Goal: Navigation & Orientation: Find specific page/section

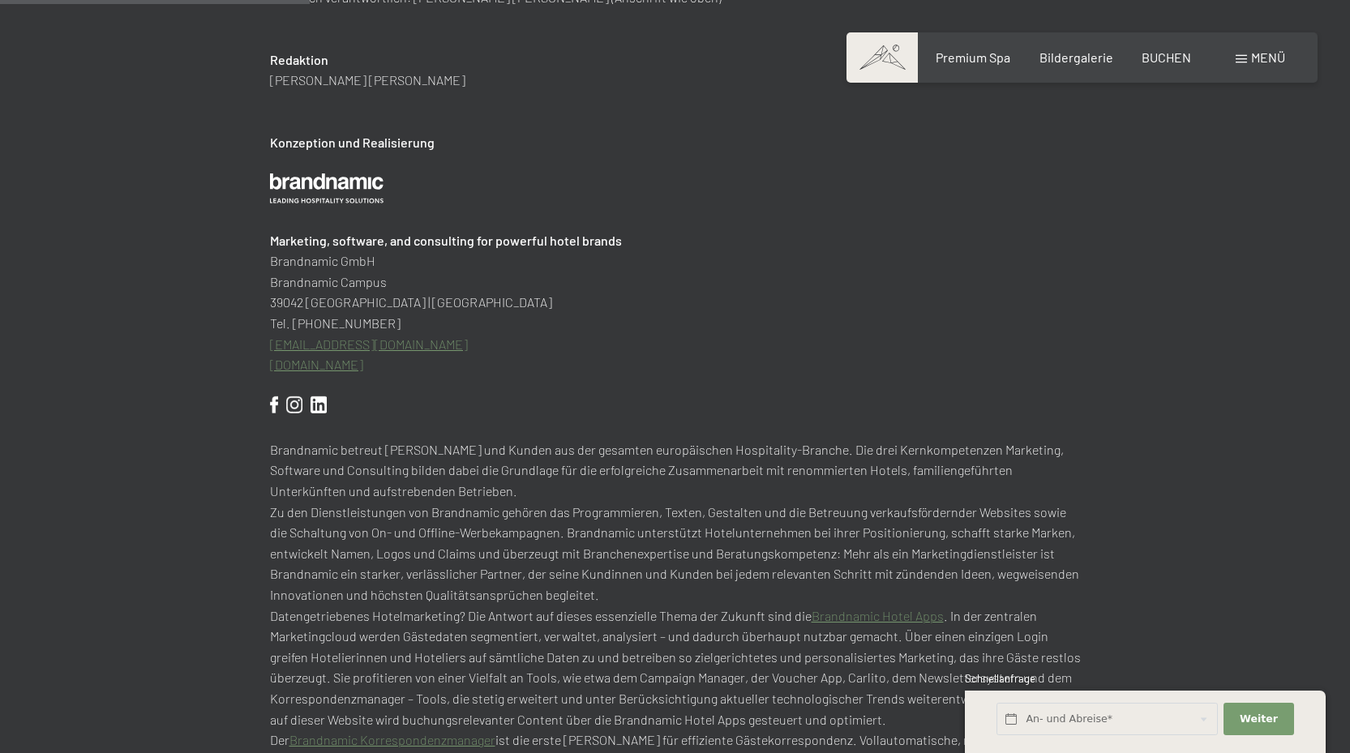
scroll to position [568, 0]
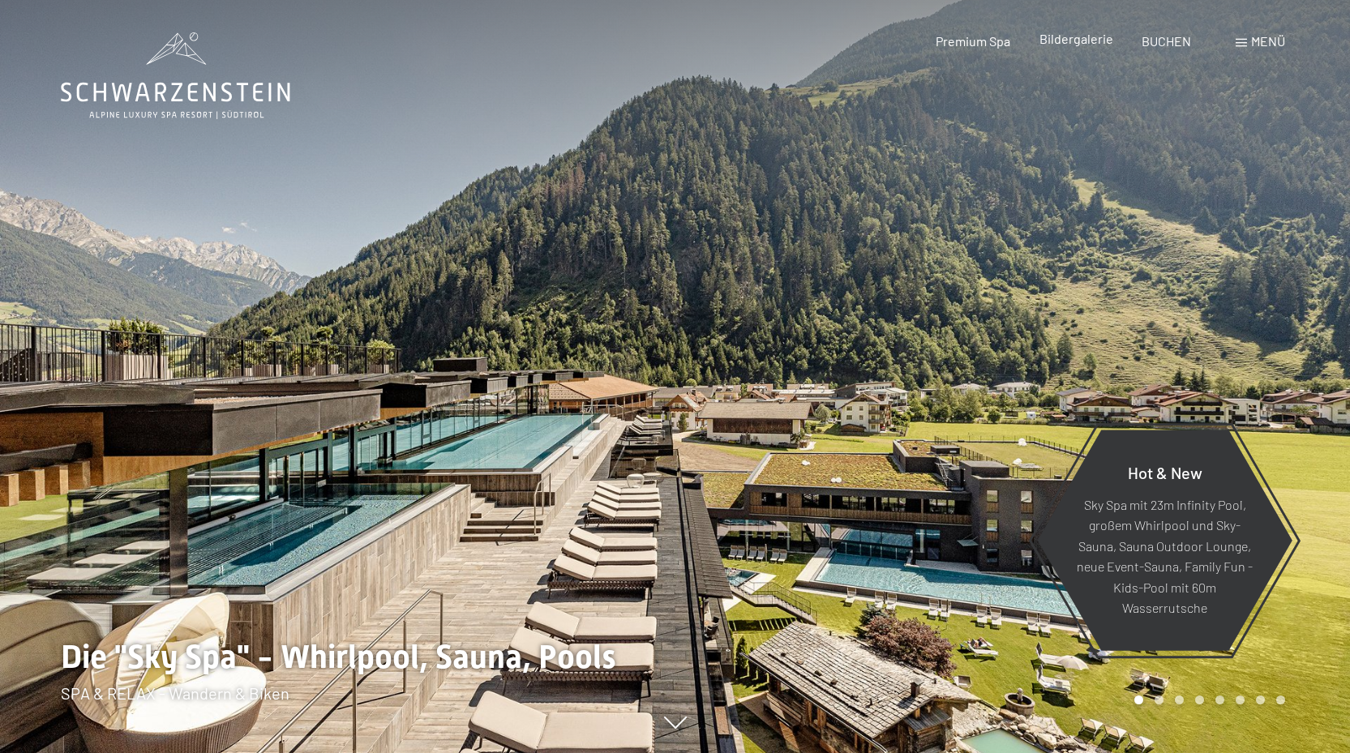
click at [1079, 36] on span "Bildergalerie" at bounding box center [1077, 38] width 74 height 15
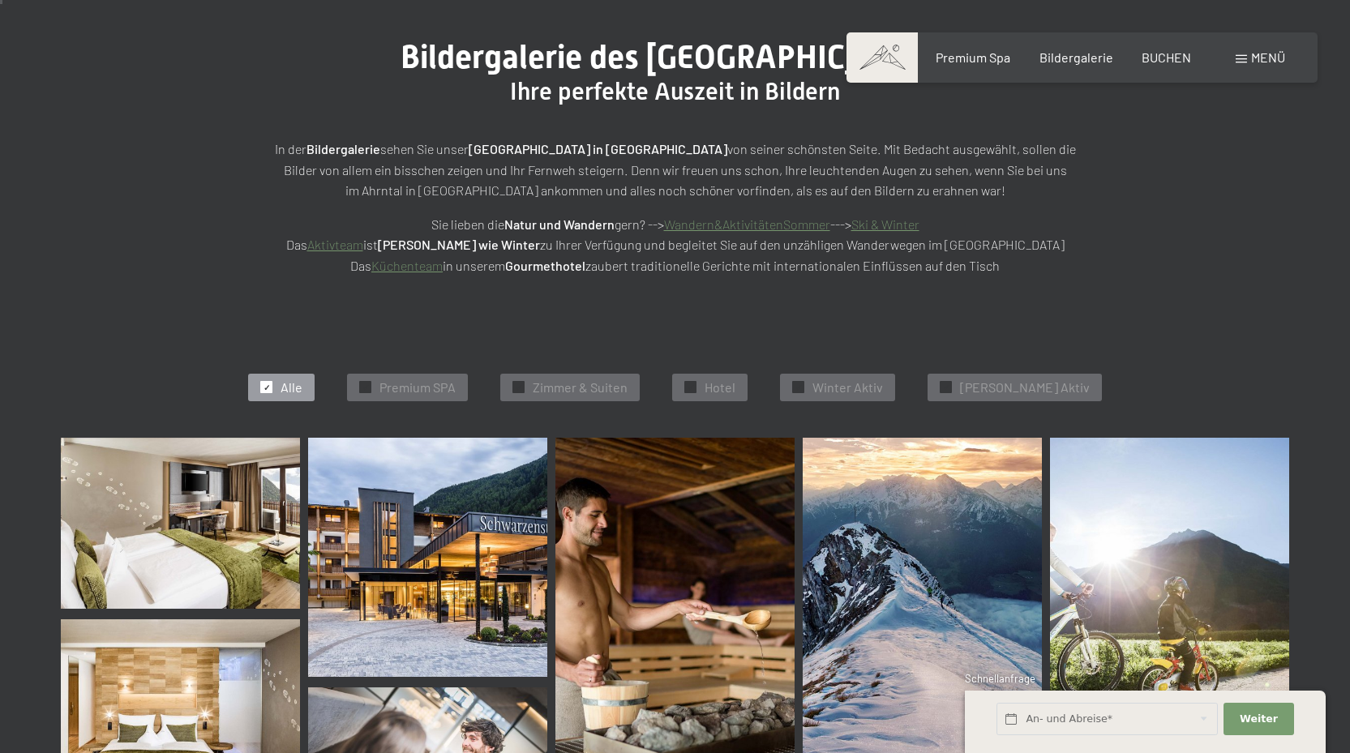
scroll to position [324, 0]
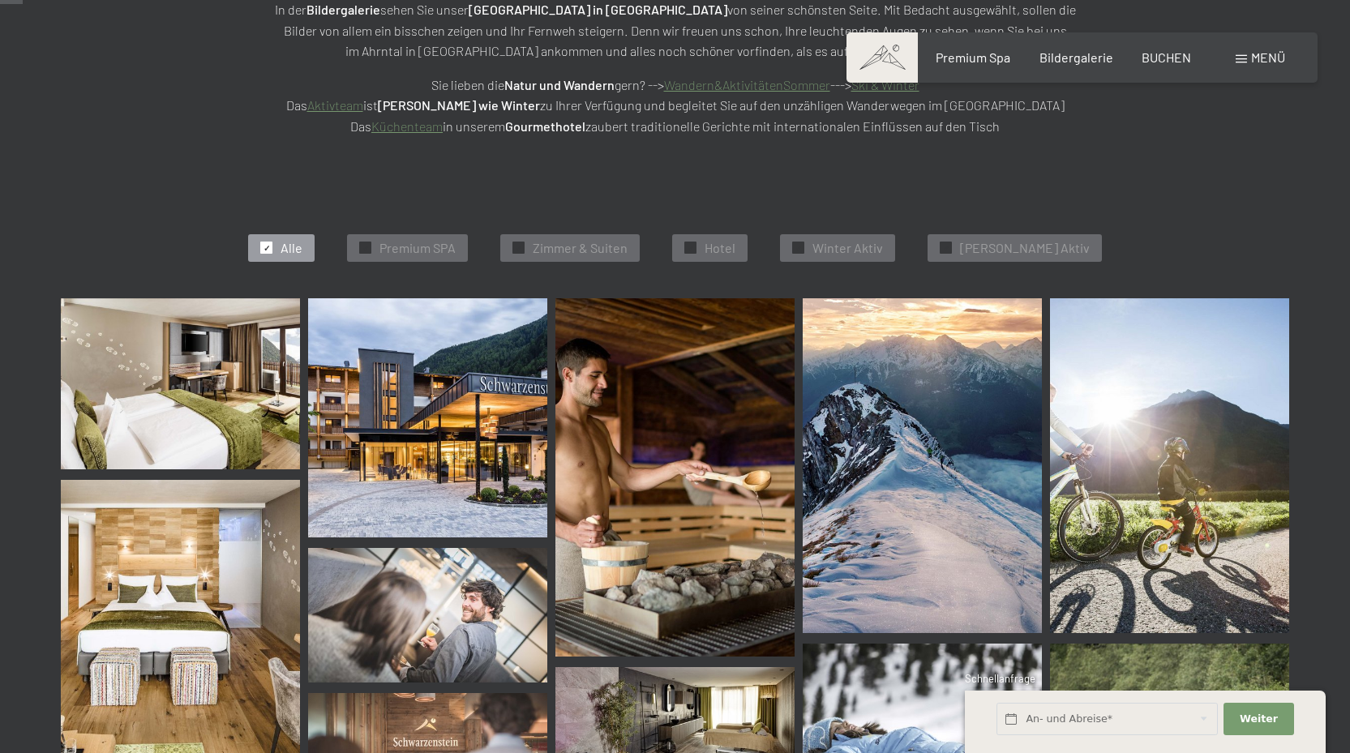
click at [206, 377] on img at bounding box center [180, 383] width 239 height 171
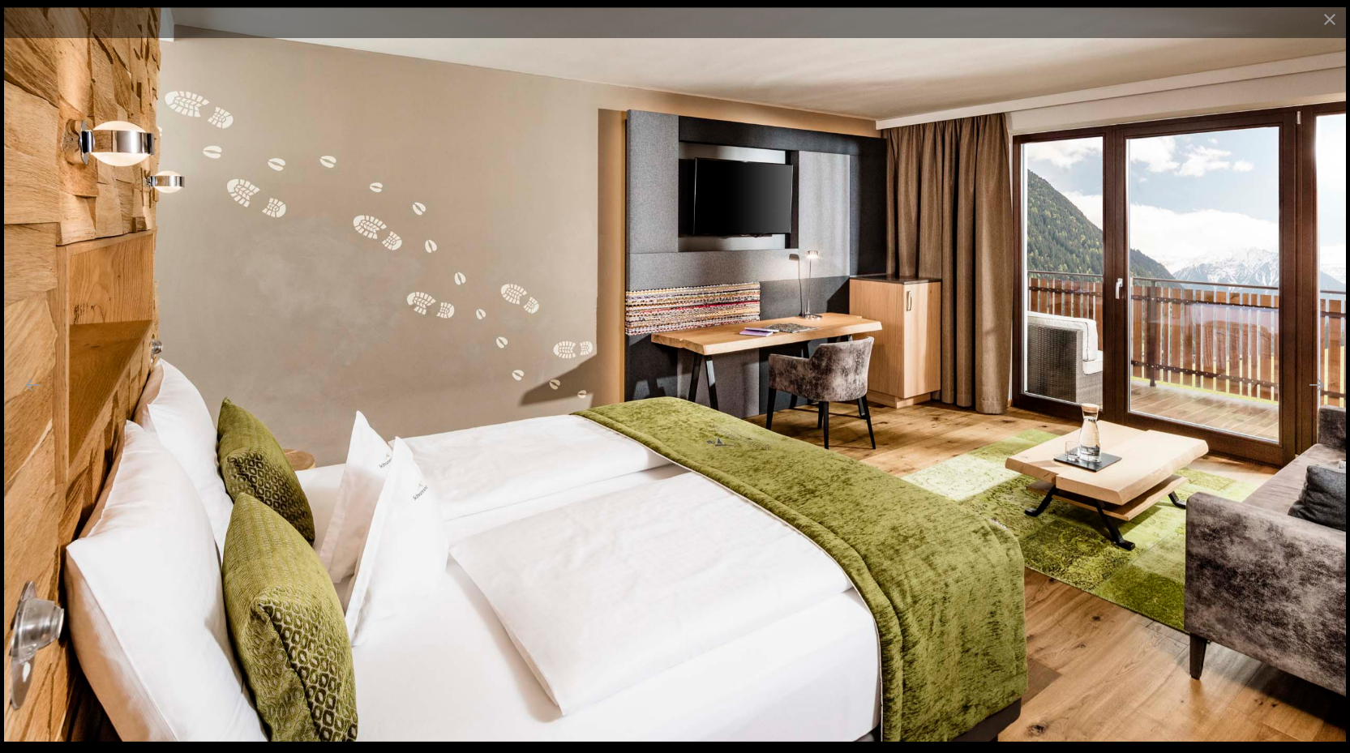
scroll to position [730, 0]
click at [1185, 413] on img at bounding box center [675, 374] width 1342 height 735
click at [1291, 461] on img at bounding box center [675, 374] width 1342 height 735
drag, startPoint x: 816, startPoint y: 662, endPoint x: 676, endPoint y: 725, distance: 153.1
click at [807, 665] on img at bounding box center [675, 374] width 1342 height 735
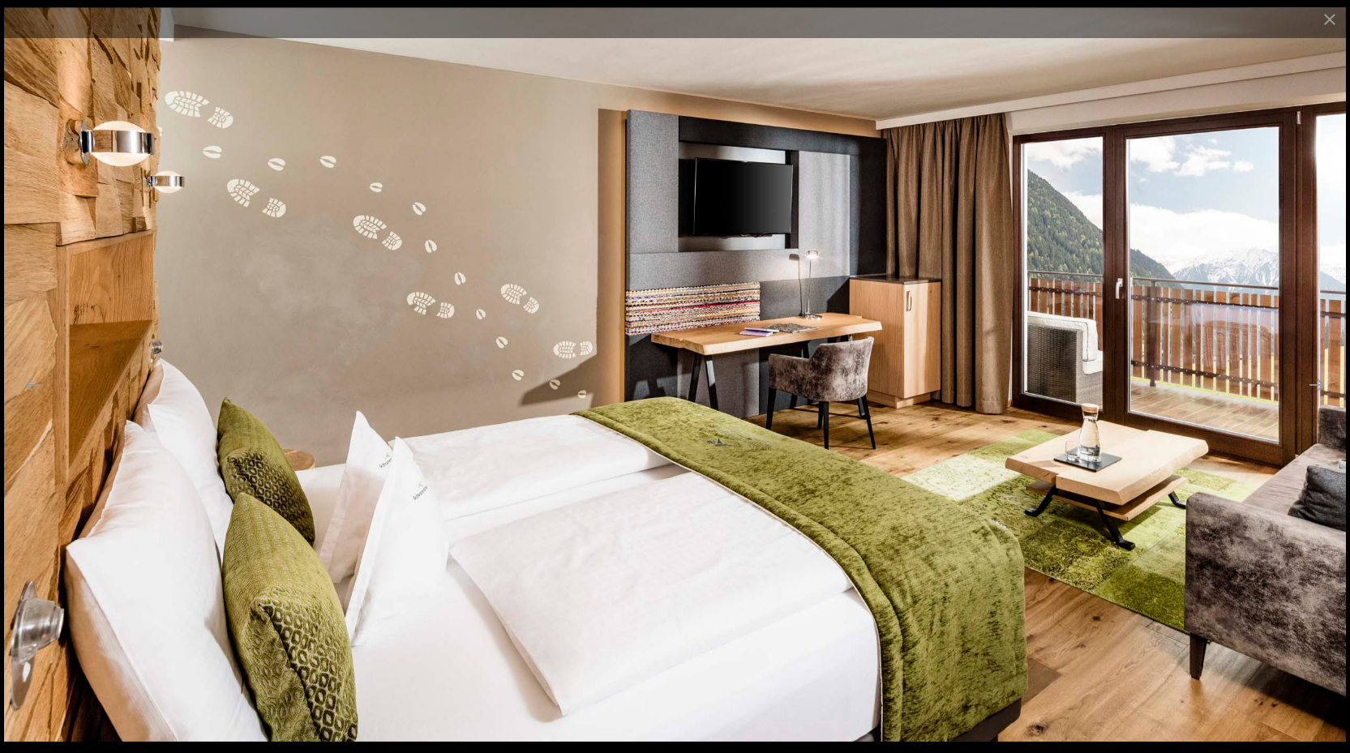
click at [624, 726] on img at bounding box center [675, 374] width 1342 height 735
drag, startPoint x: 618, startPoint y: 596, endPoint x: 633, endPoint y: 594, distance: 14.8
click at [619, 595] on img at bounding box center [675, 374] width 1342 height 735
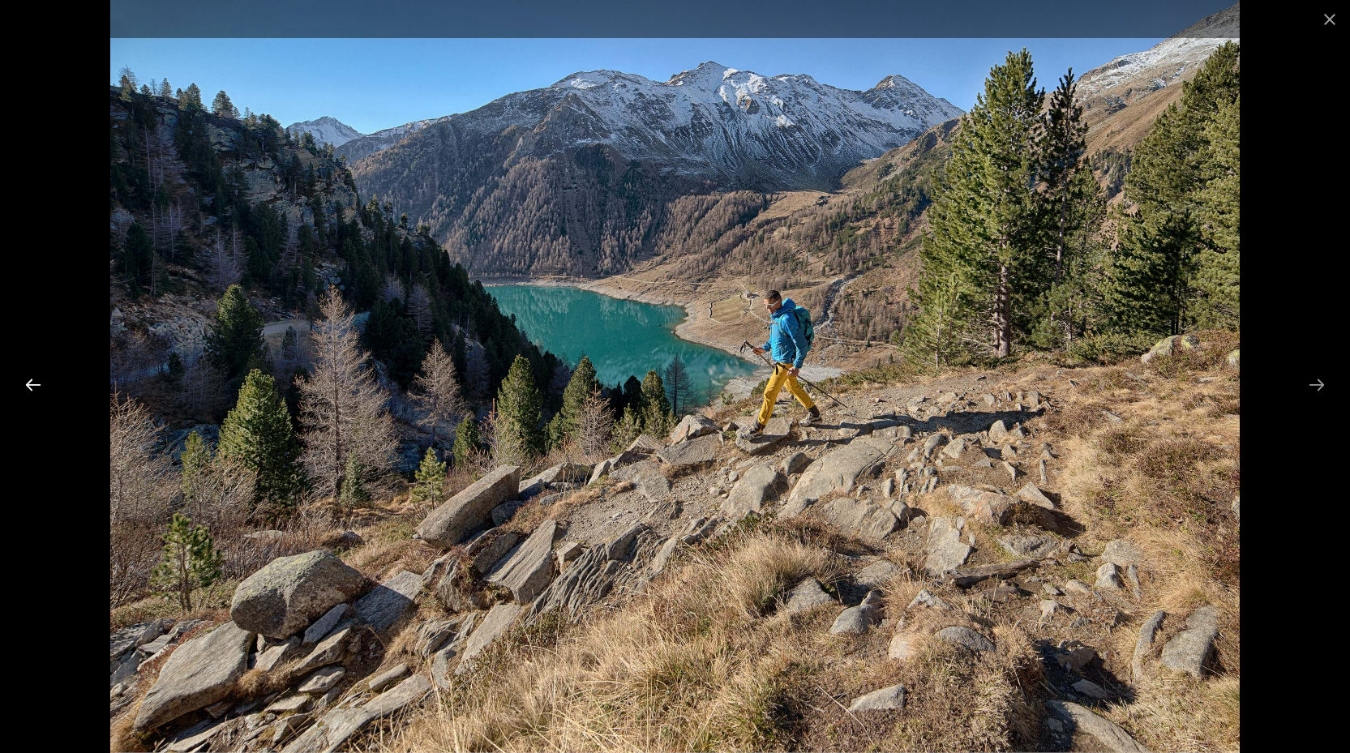
click at [32, 384] on button "Previous slide" at bounding box center [33, 385] width 34 height 32
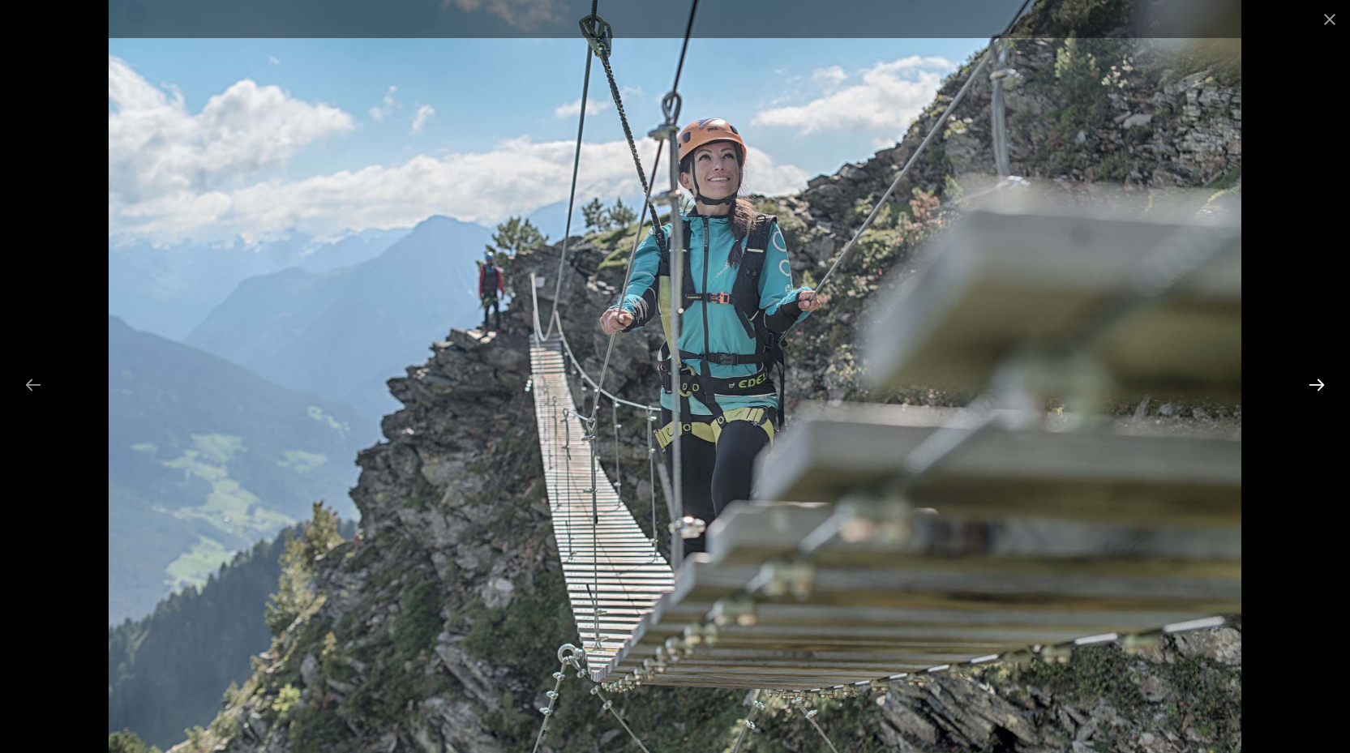
click at [1322, 383] on button "Next slide" at bounding box center [1317, 385] width 34 height 32
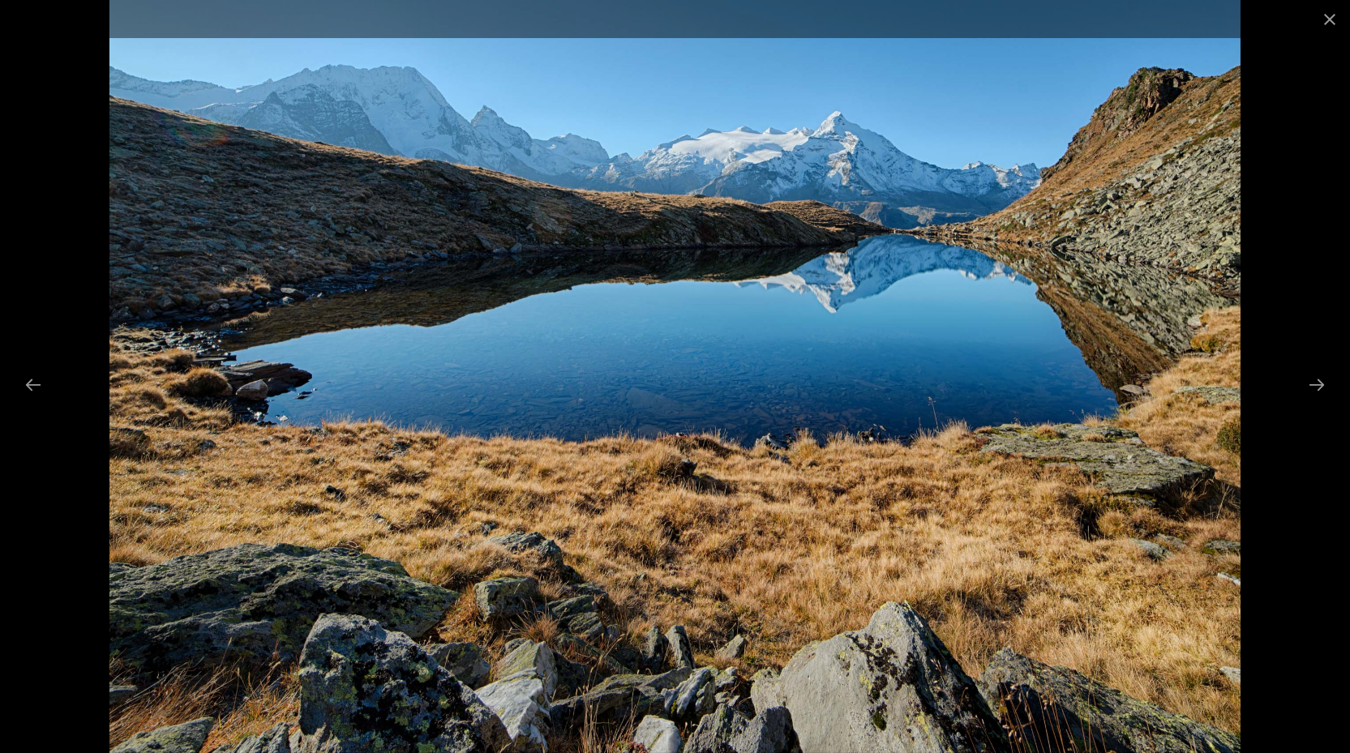
scroll to position [811, 0]
drag, startPoint x: 834, startPoint y: 508, endPoint x: 855, endPoint y: 373, distance: 136.9
click at [827, 363] on img at bounding box center [675, 376] width 1132 height 753
click at [1325, 15] on button "Close gallery" at bounding box center [1330, 19] width 41 height 38
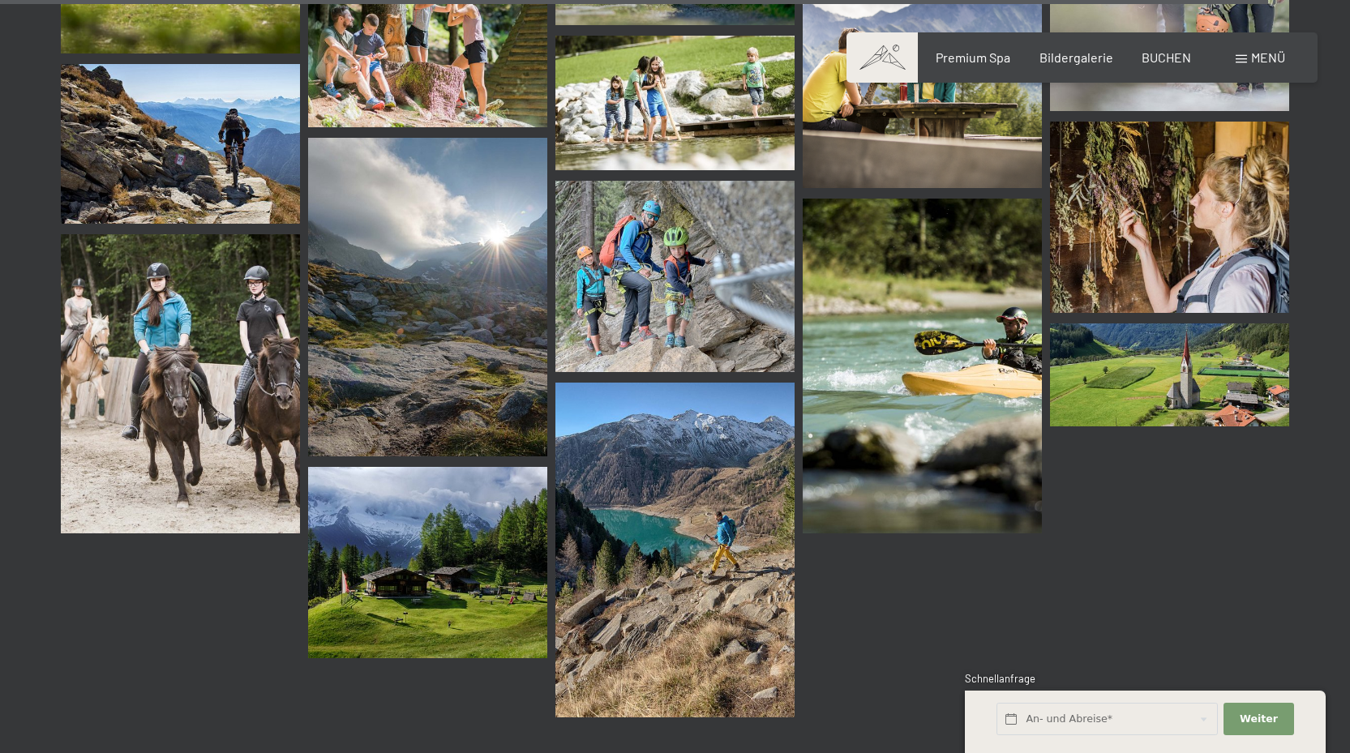
scroll to position [18190, 0]
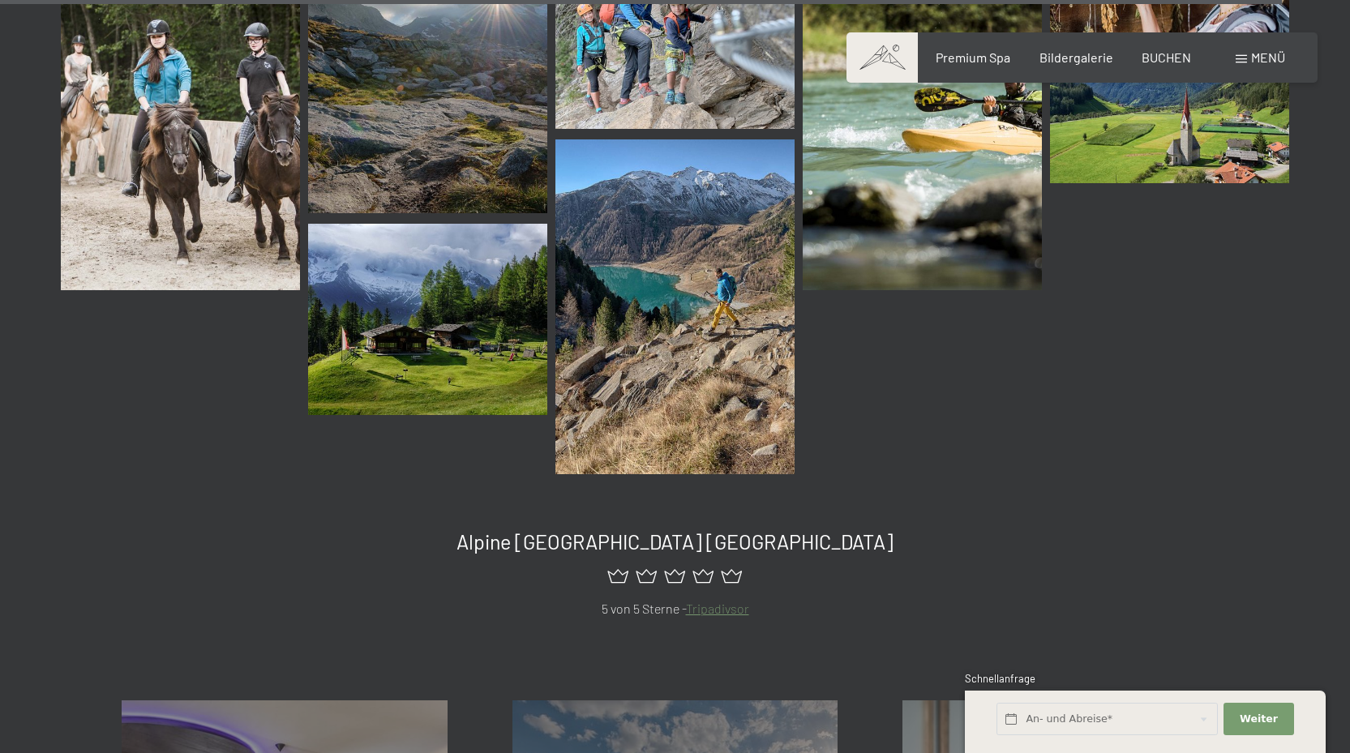
click at [689, 311] on img at bounding box center [674, 306] width 239 height 335
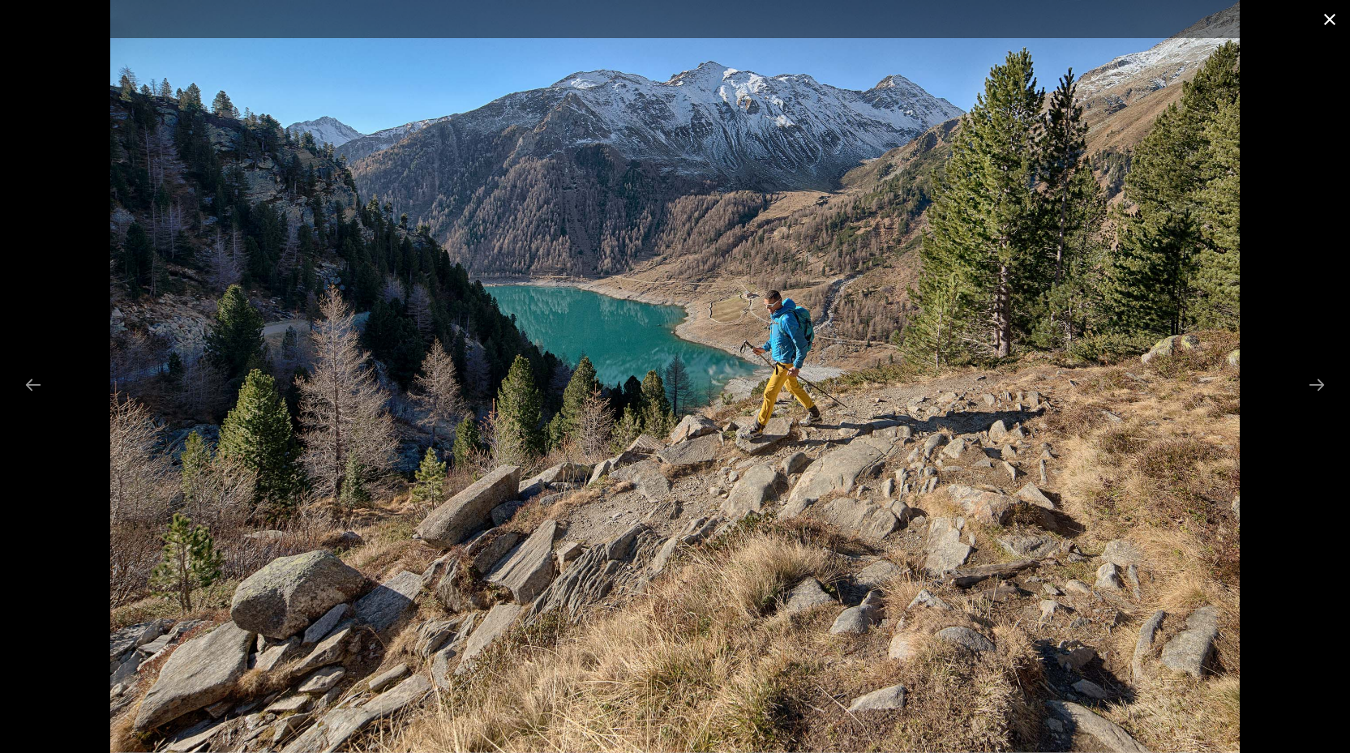
click at [1327, 20] on button "Close gallery" at bounding box center [1330, 19] width 41 height 38
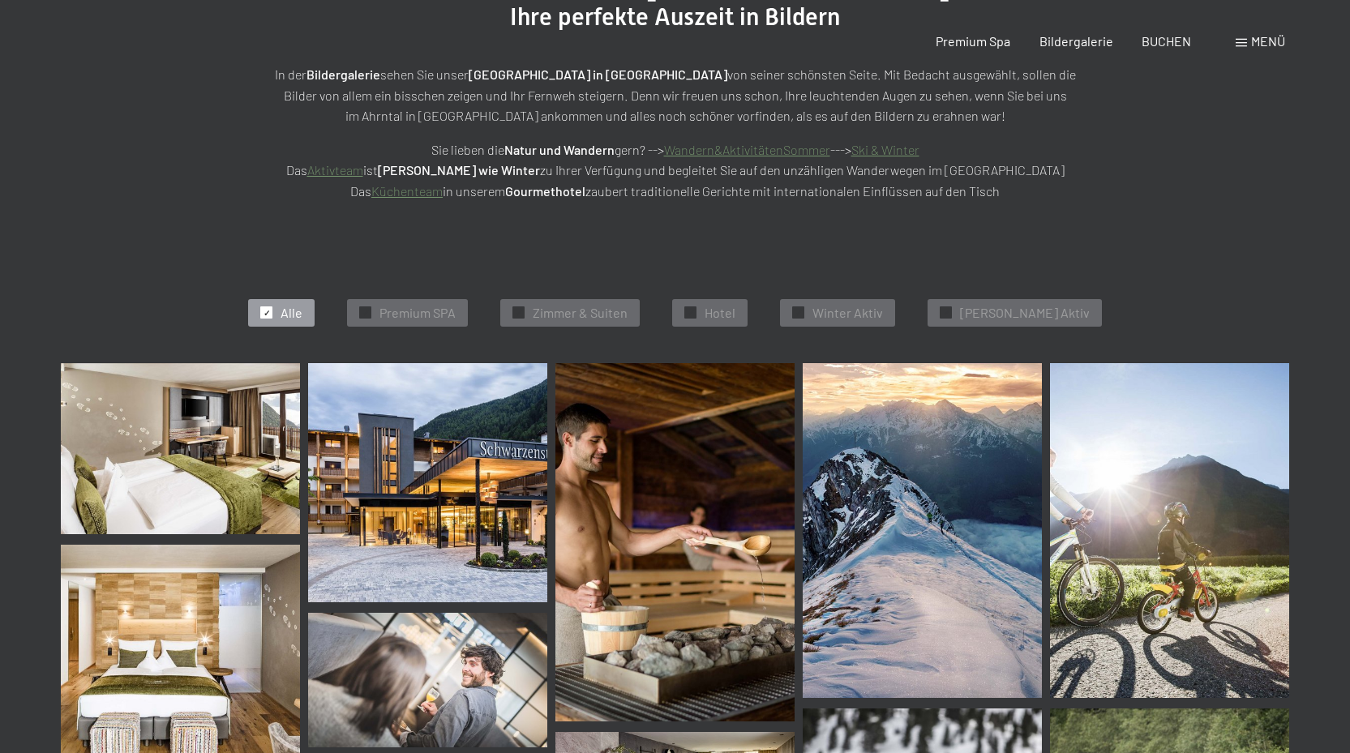
scroll to position [0, 0]
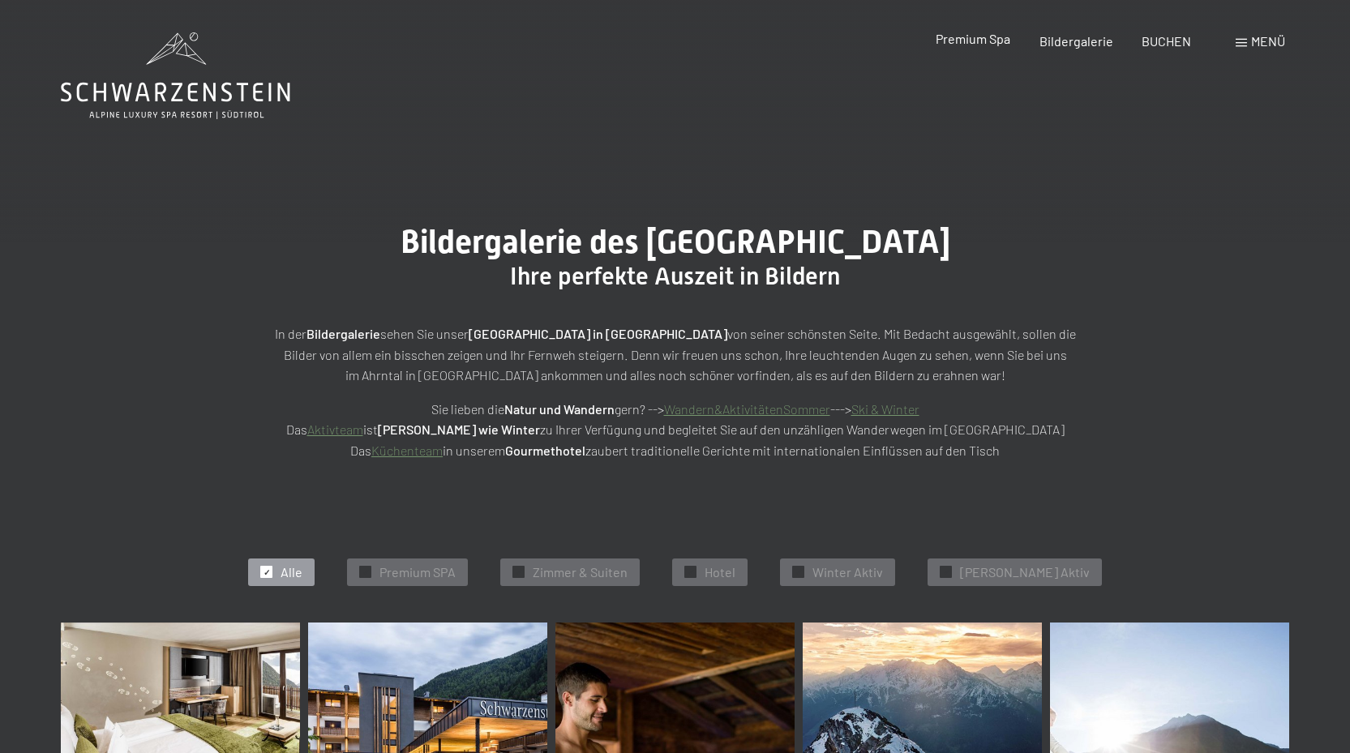
click at [976, 37] on span "Premium Spa" at bounding box center [973, 38] width 75 height 15
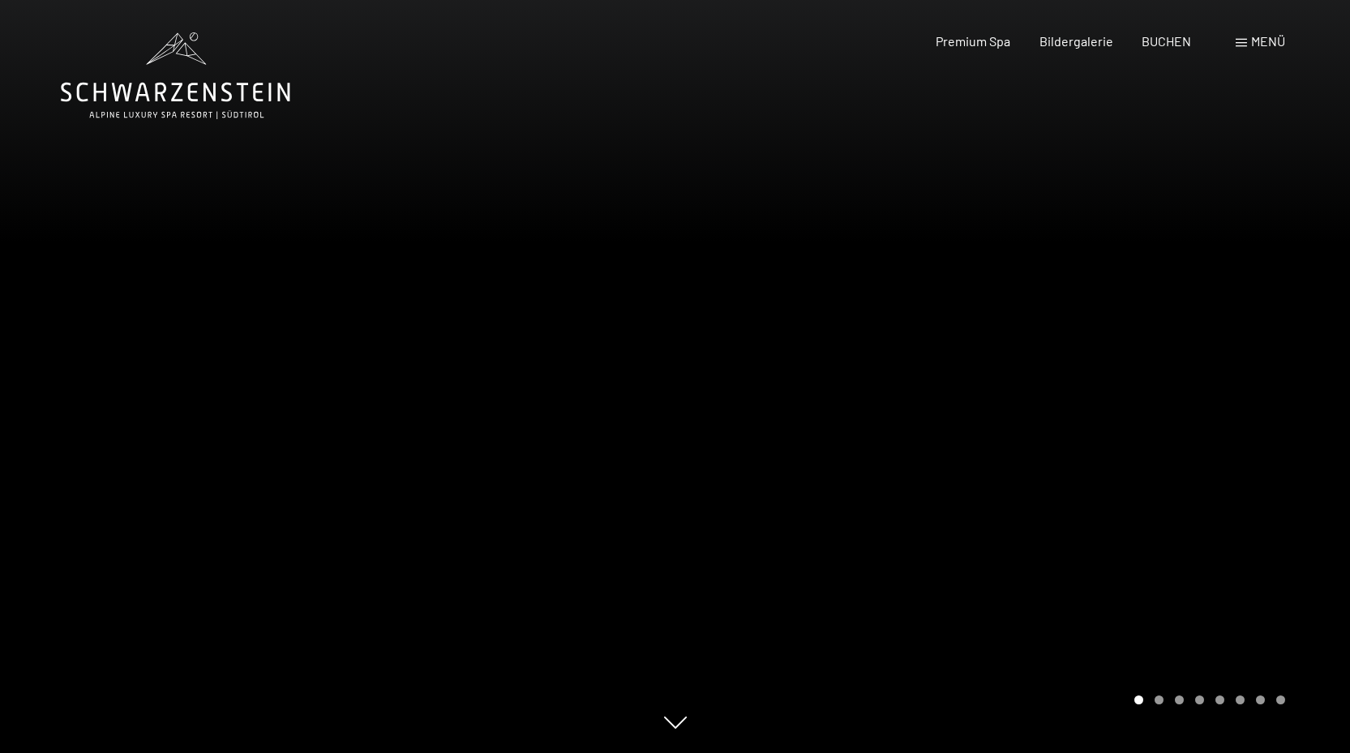
click at [1031, 428] on div at bounding box center [1012, 376] width 675 height 753
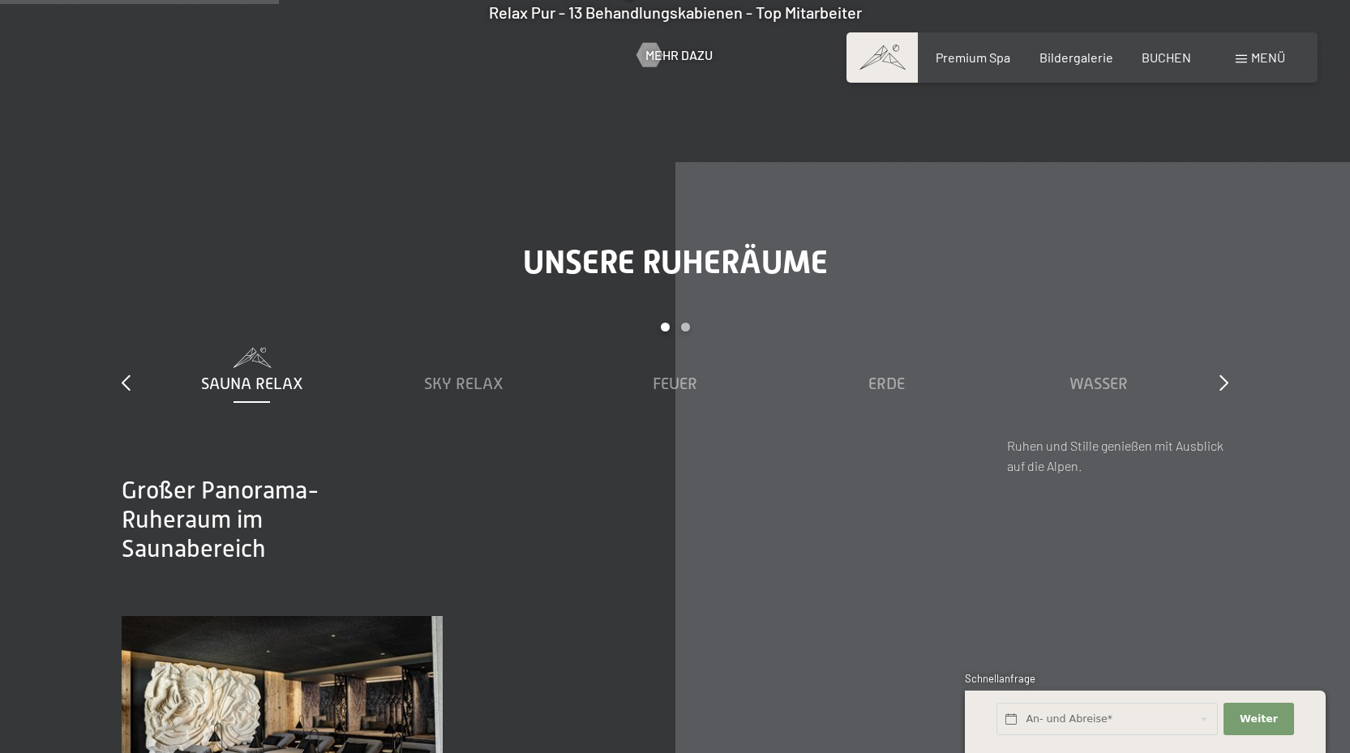
scroll to position [2676, 0]
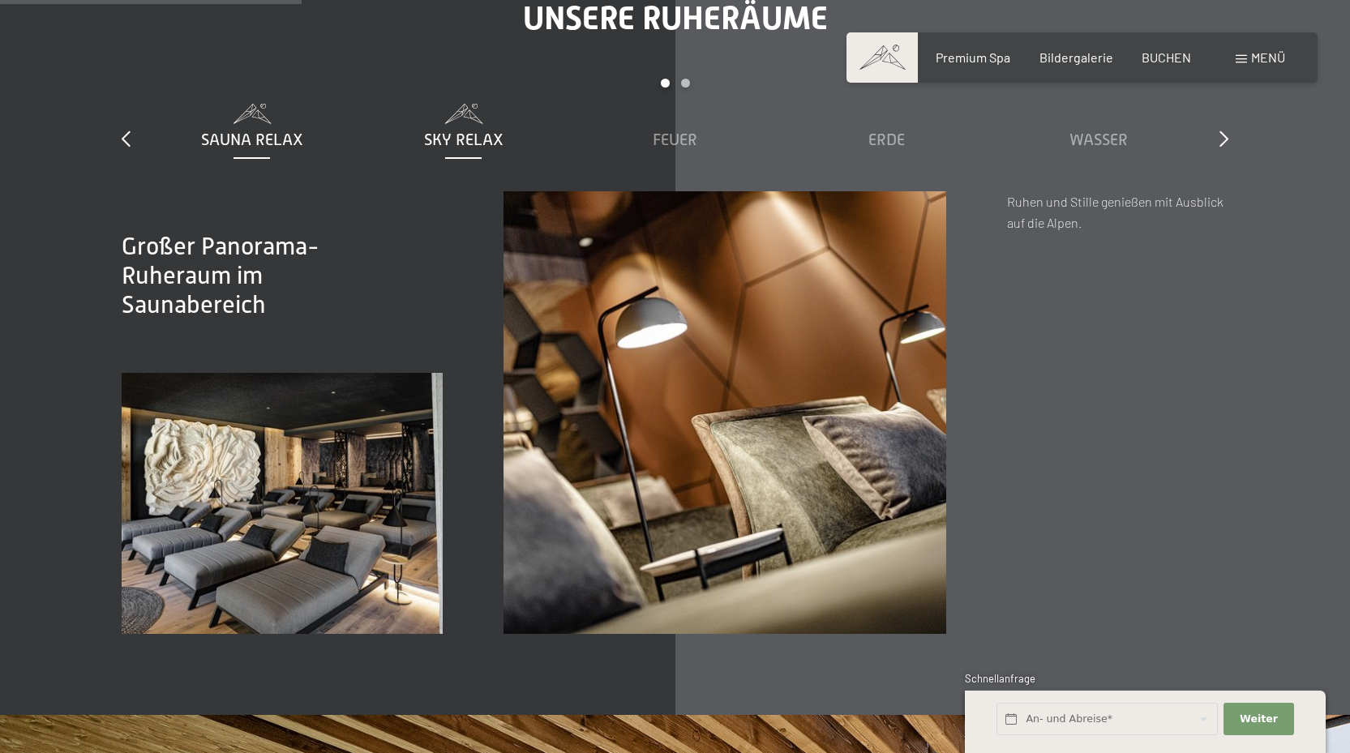
click at [470, 131] on span "Sky Relax" at bounding box center [463, 140] width 79 height 18
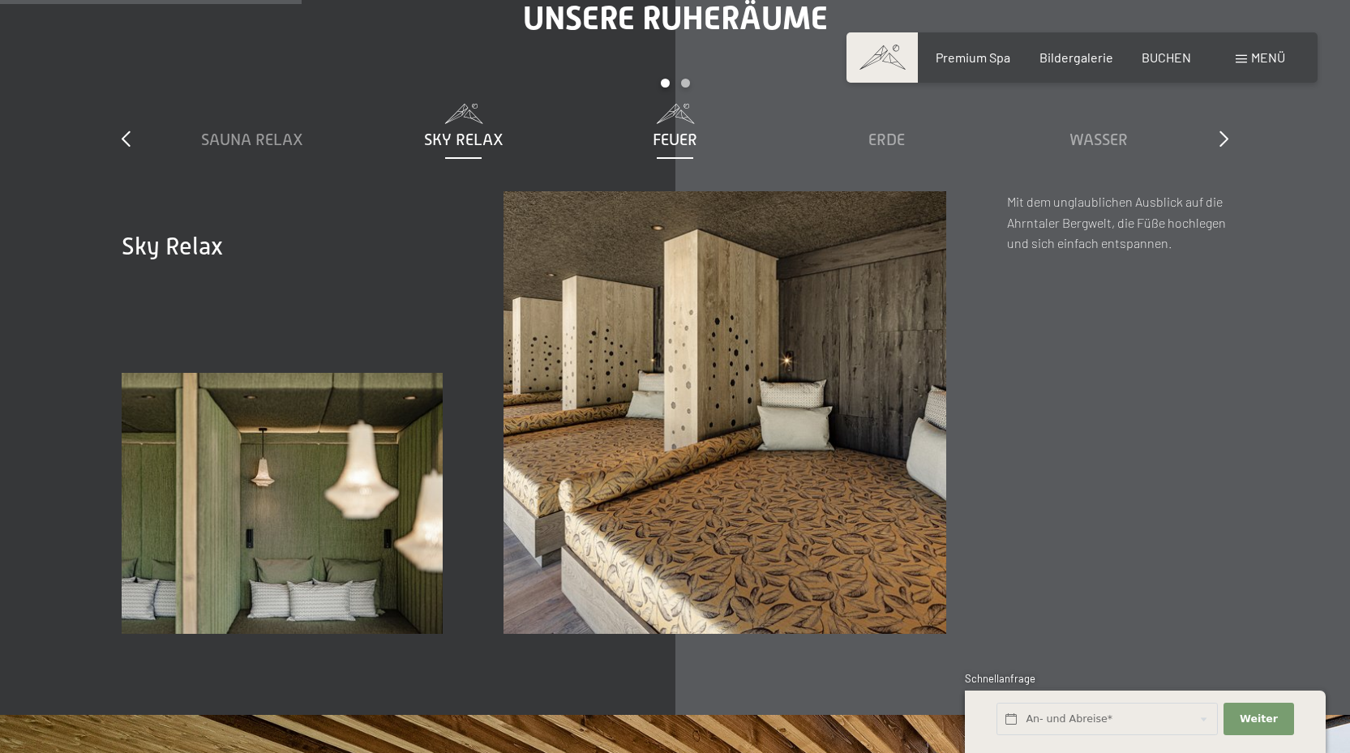
click at [682, 131] on span "Feuer" at bounding box center [675, 140] width 45 height 18
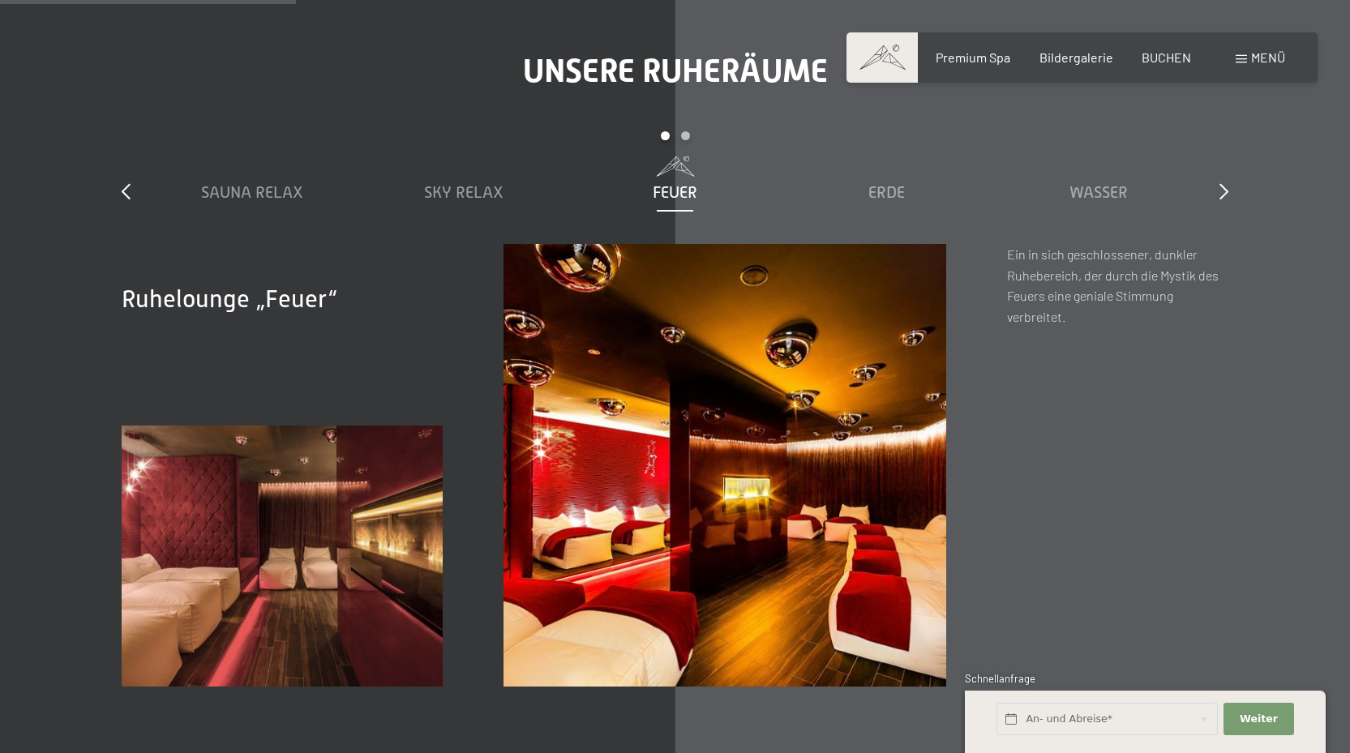
scroll to position [2595, 0]
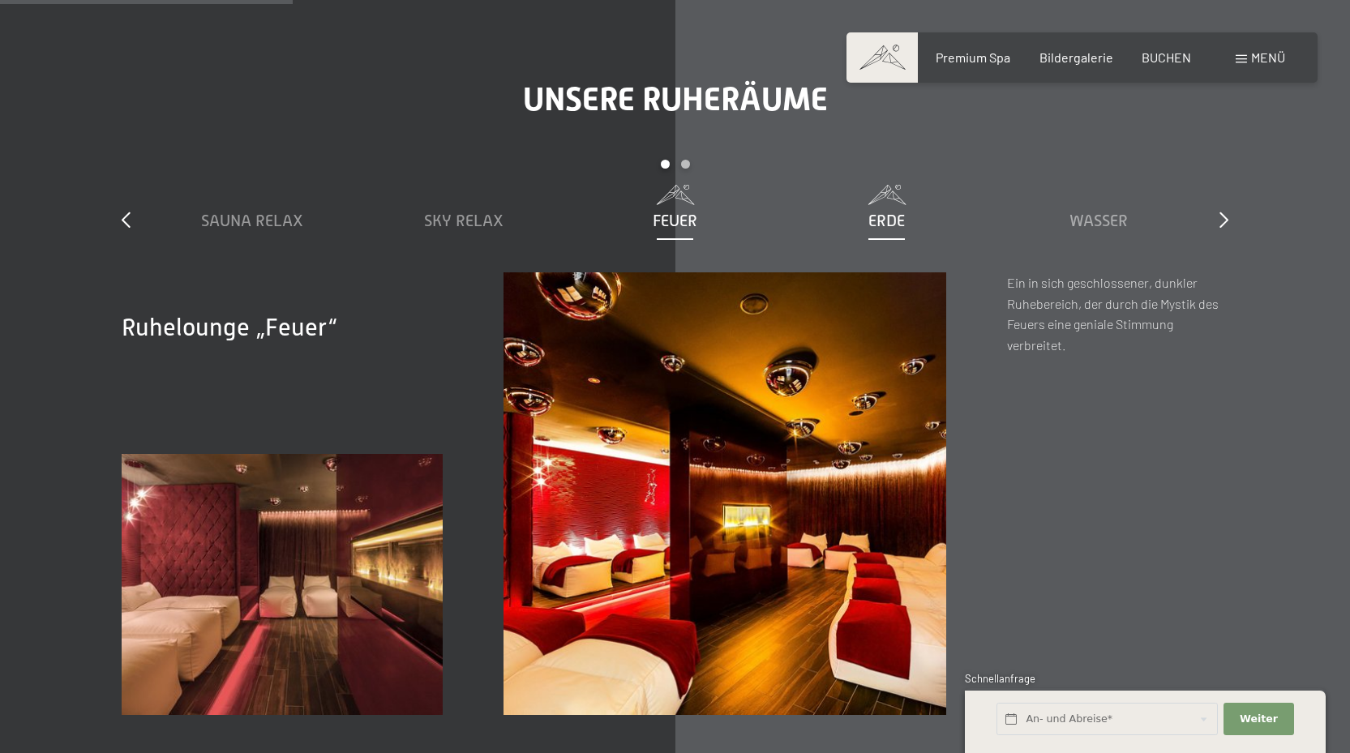
click at [898, 212] on span "Erde" at bounding box center [886, 221] width 36 height 18
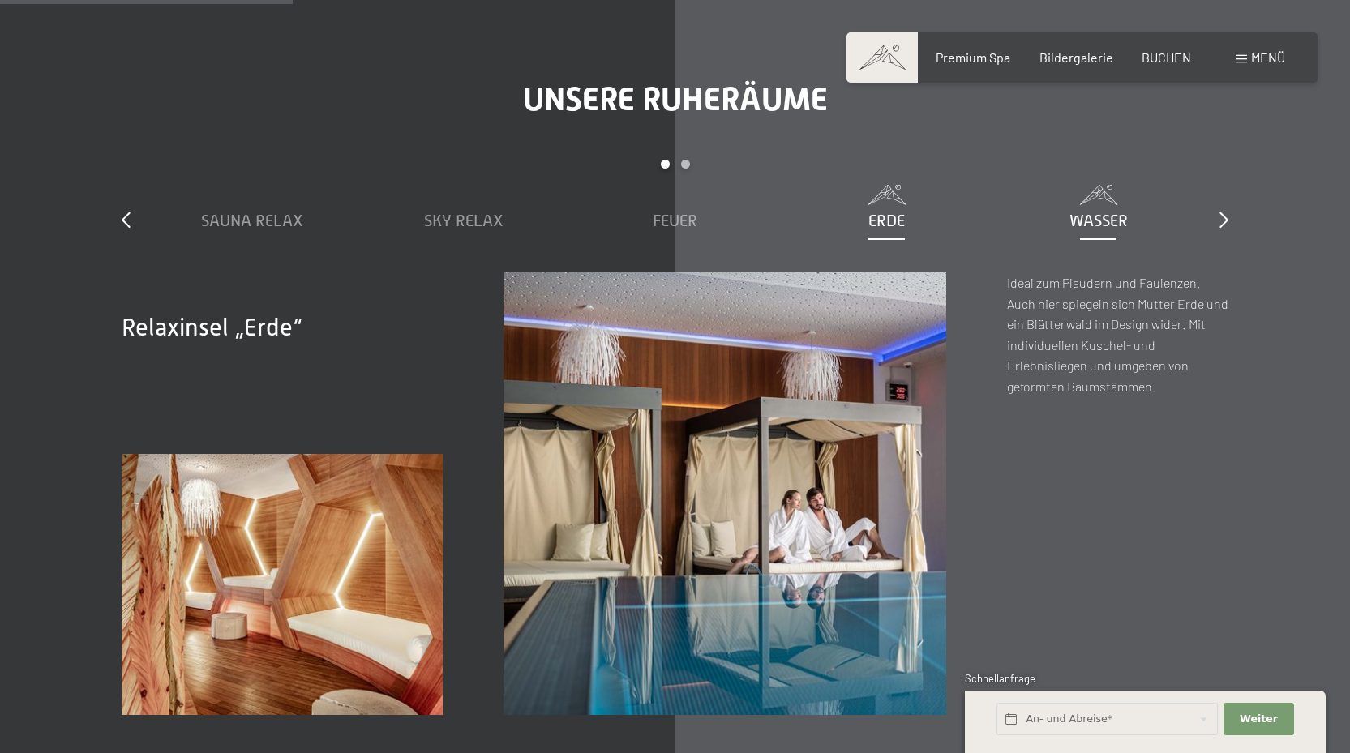
click at [1117, 212] on span "Wasser" at bounding box center [1099, 221] width 58 height 18
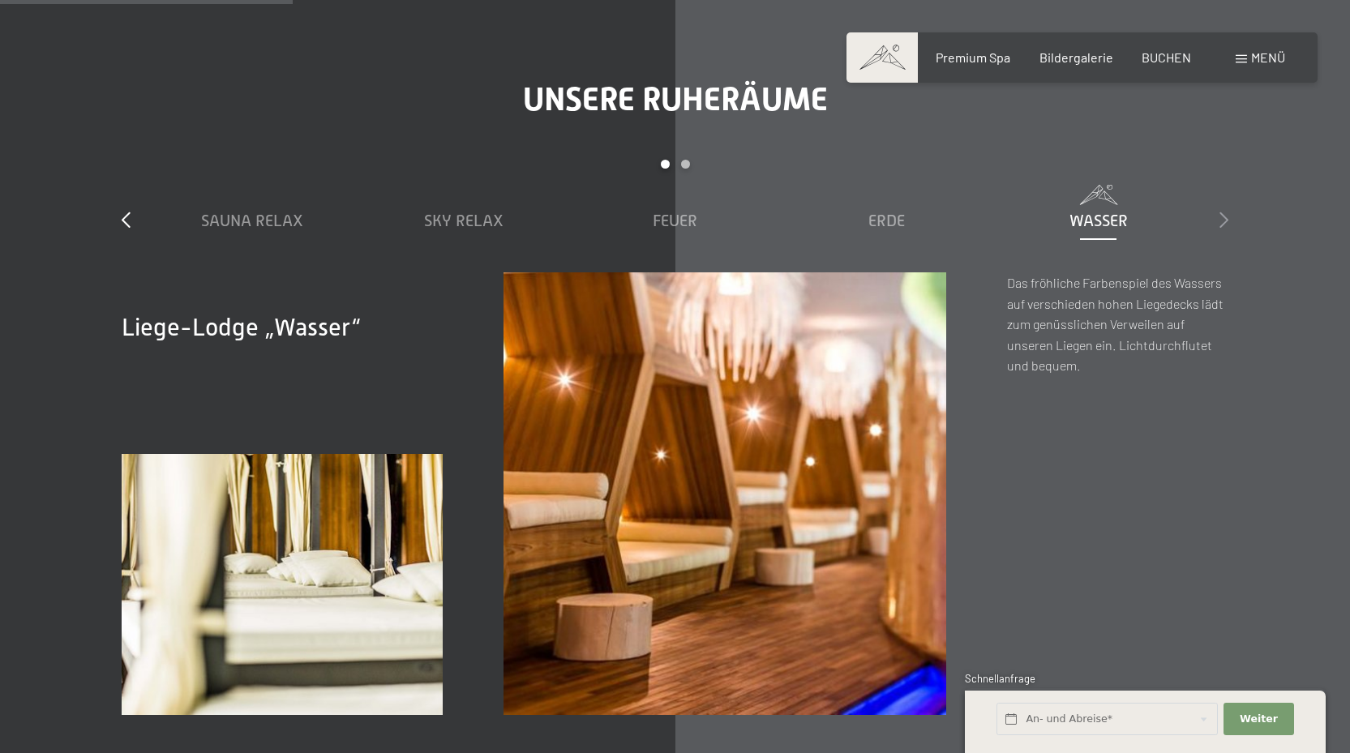
click at [1227, 212] on icon at bounding box center [1224, 220] width 9 height 16
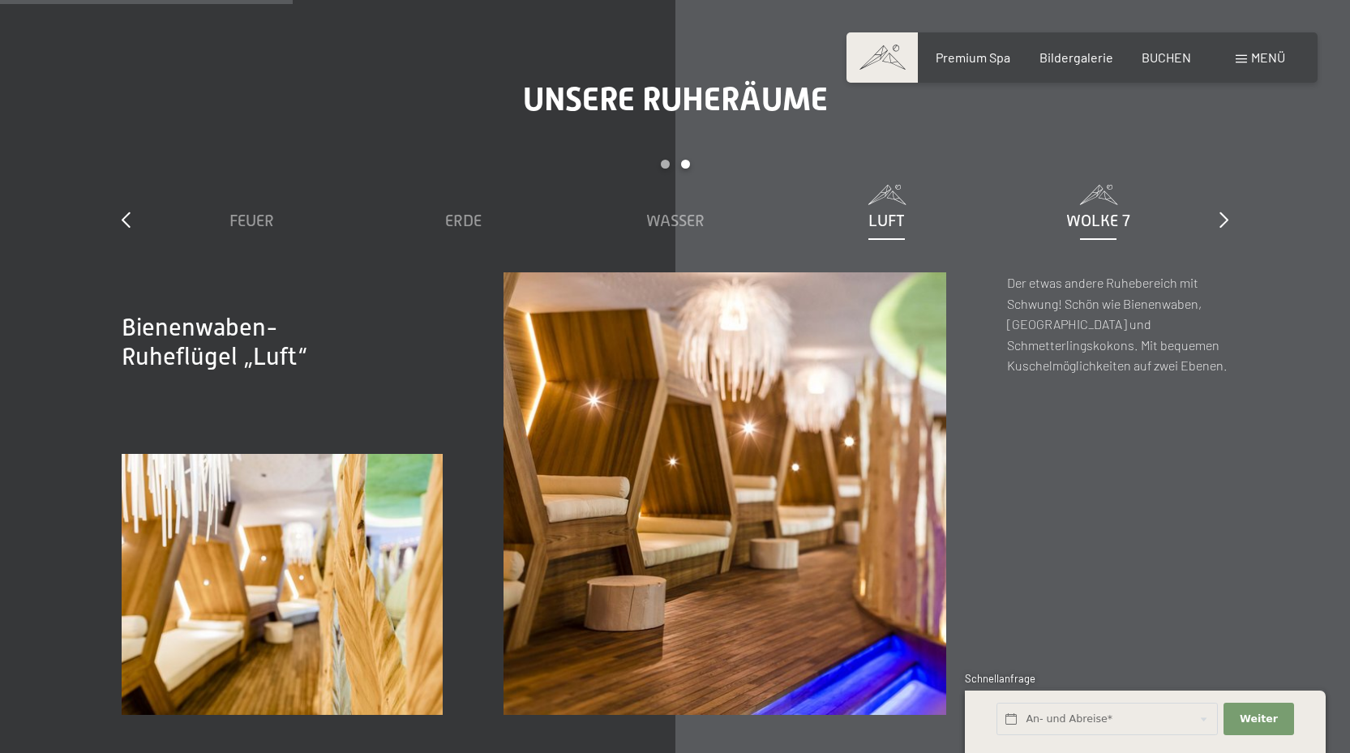
click at [1115, 212] on span "Wolke 7" at bounding box center [1098, 221] width 64 height 18
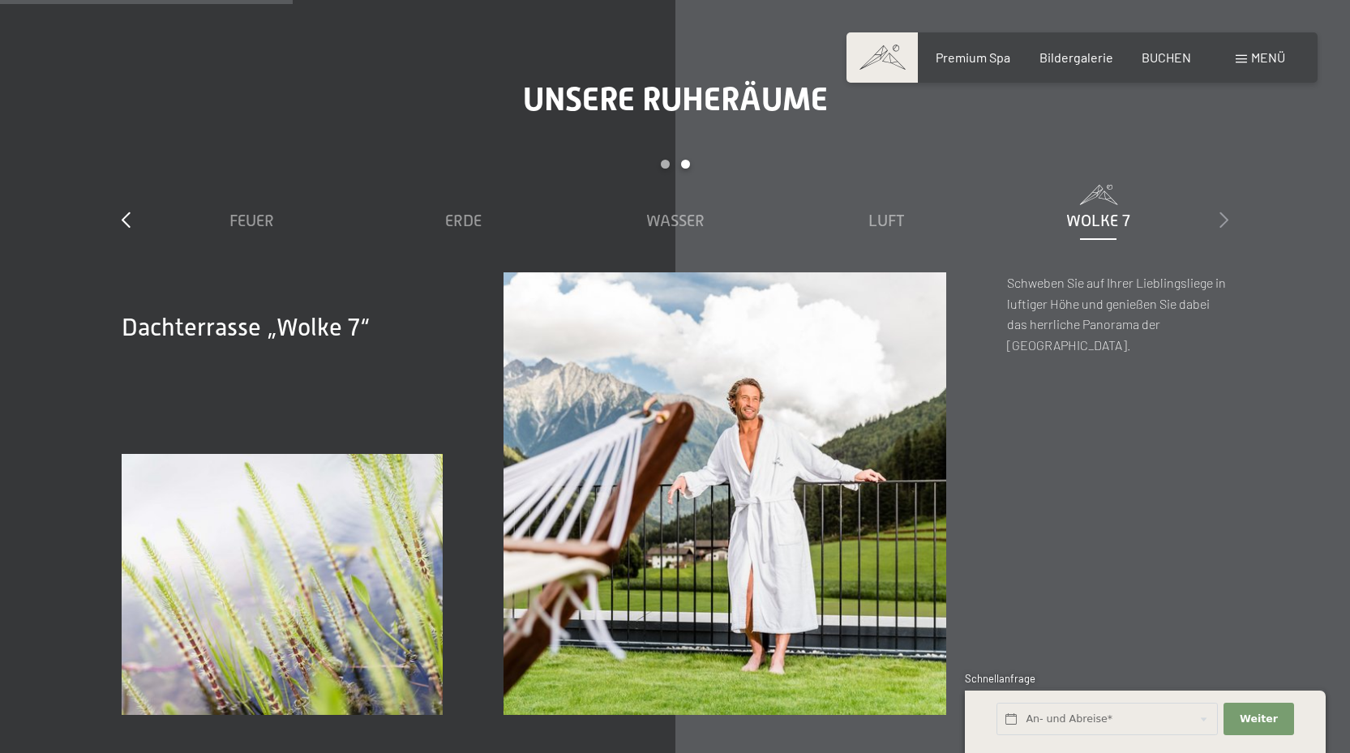
click at [1223, 212] on icon at bounding box center [1224, 220] width 9 height 16
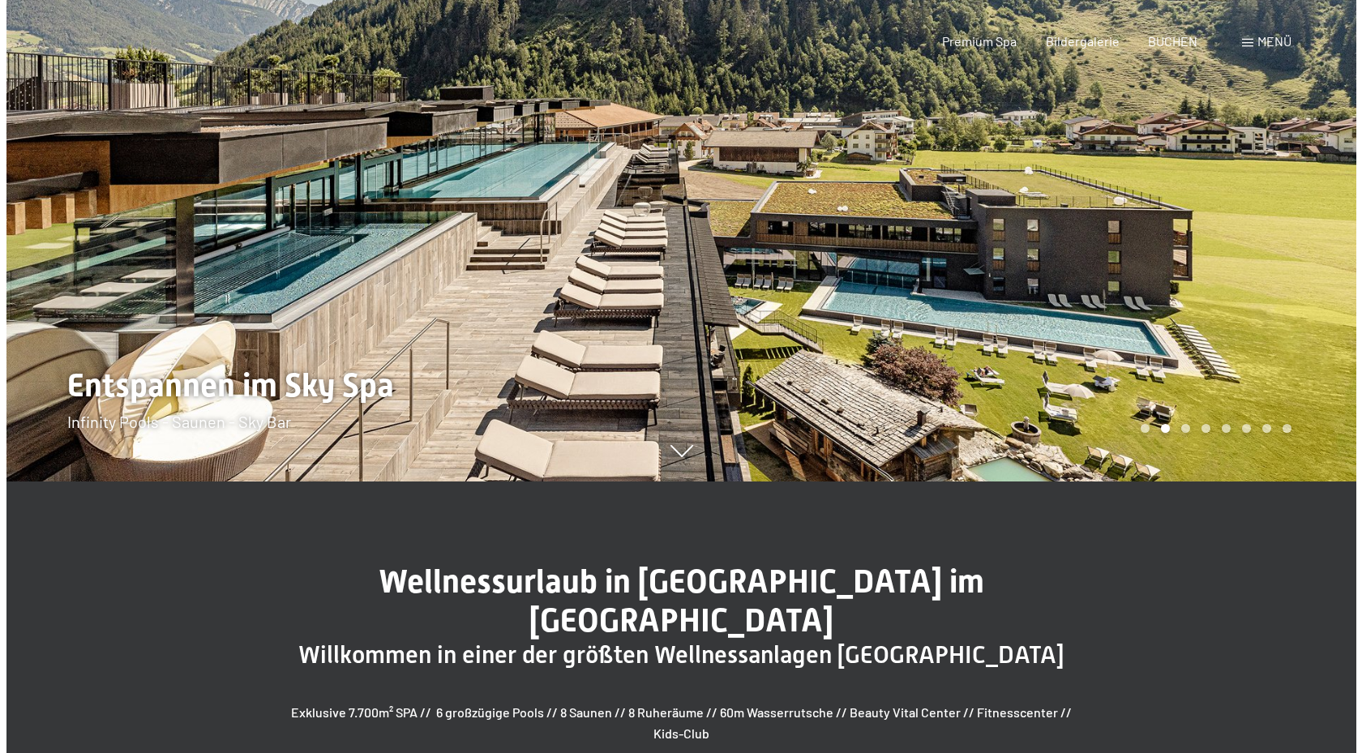
scroll to position [0, 0]
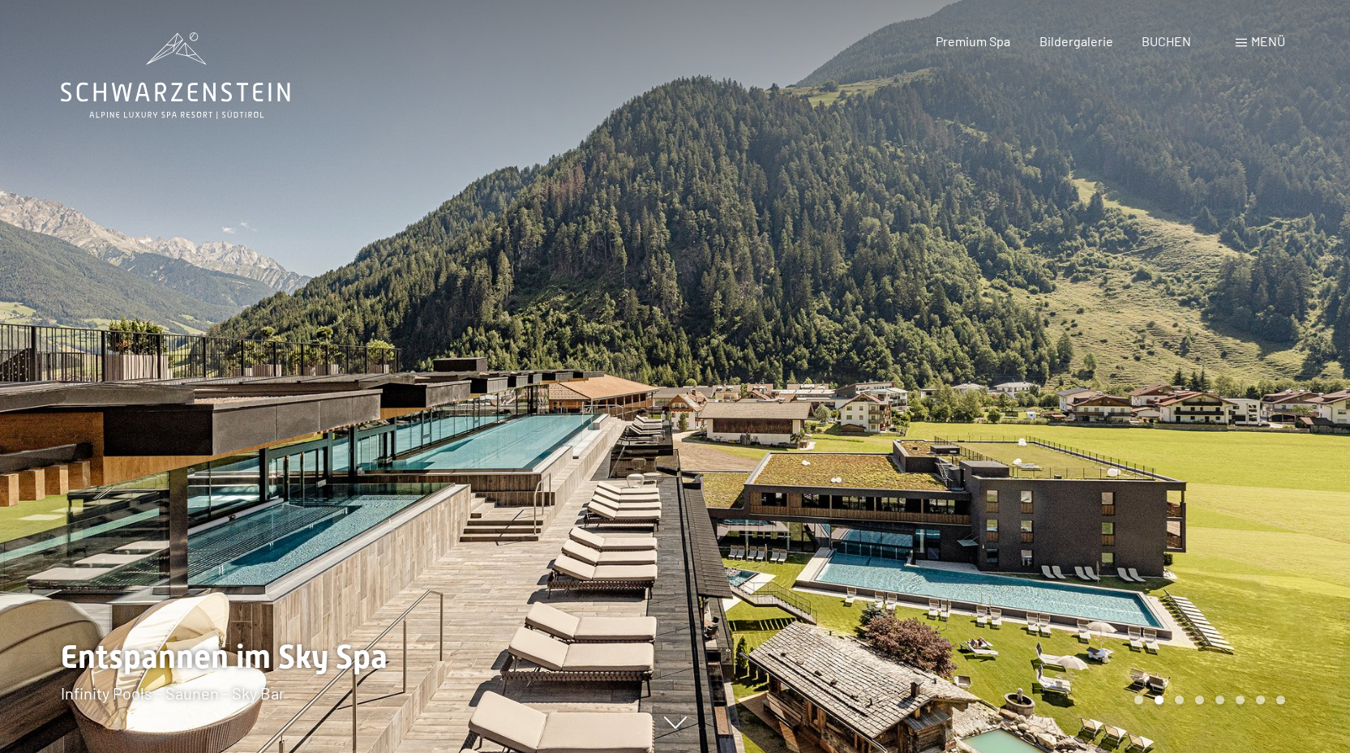
click at [1272, 43] on span "Menü" at bounding box center [1268, 40] width 34 height 15
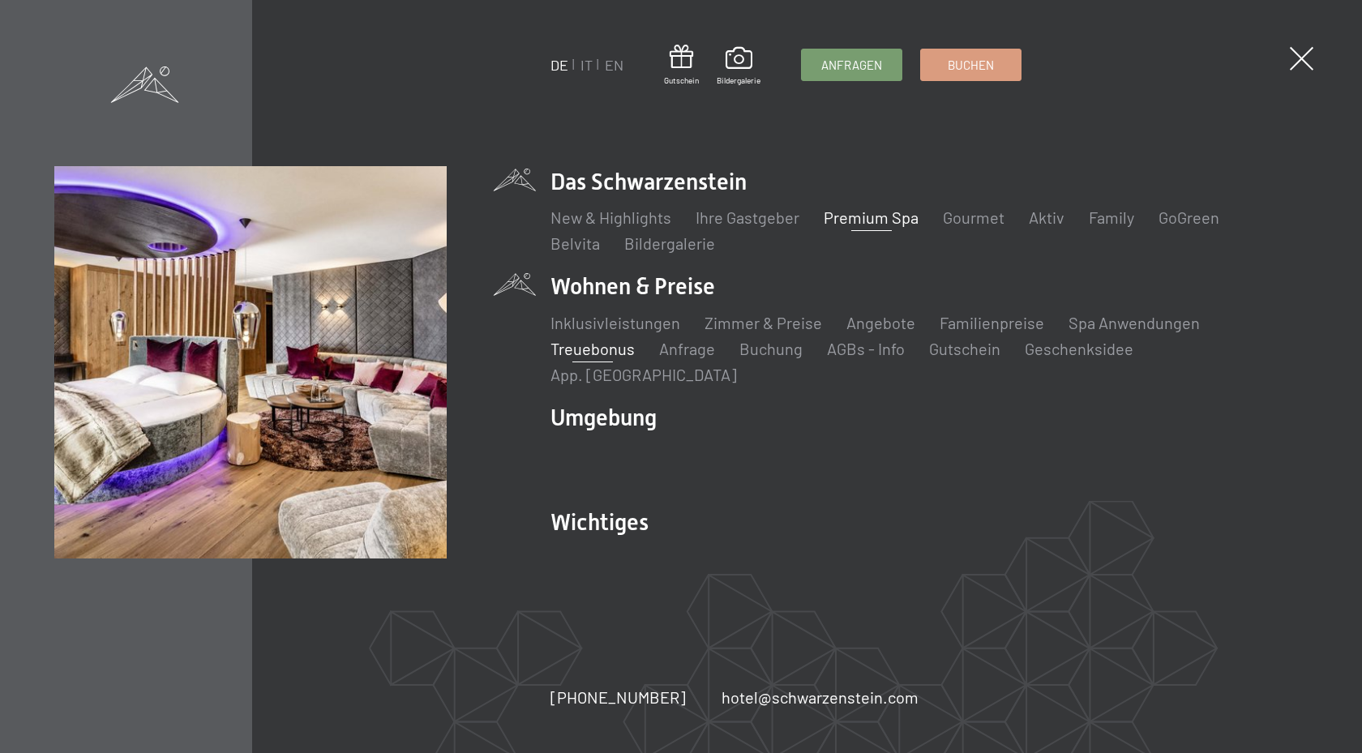
click at [609, 358] on link "Treuebonus" at bounding box center [593, 348] width 84 height 19
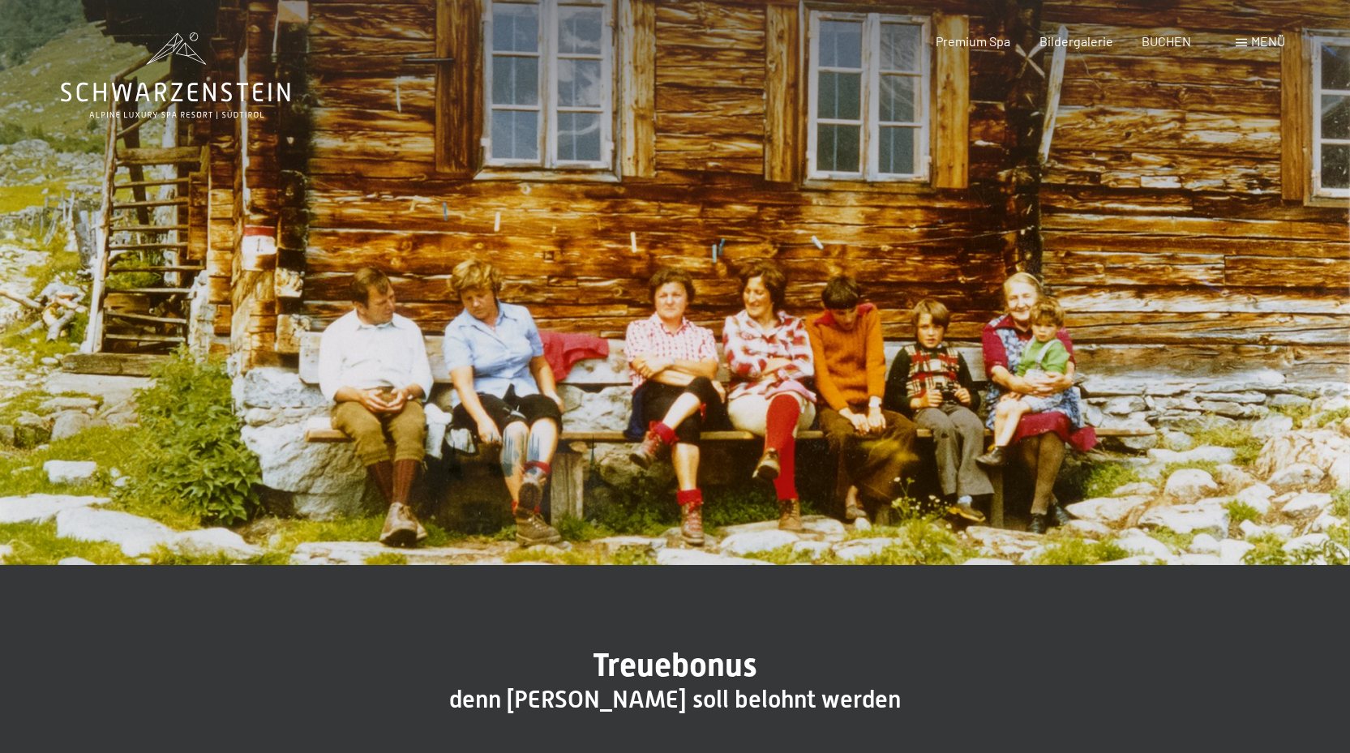
click at [1263, 40] on span "Menü" at bounding box center [1268, 40] width 34 height 15
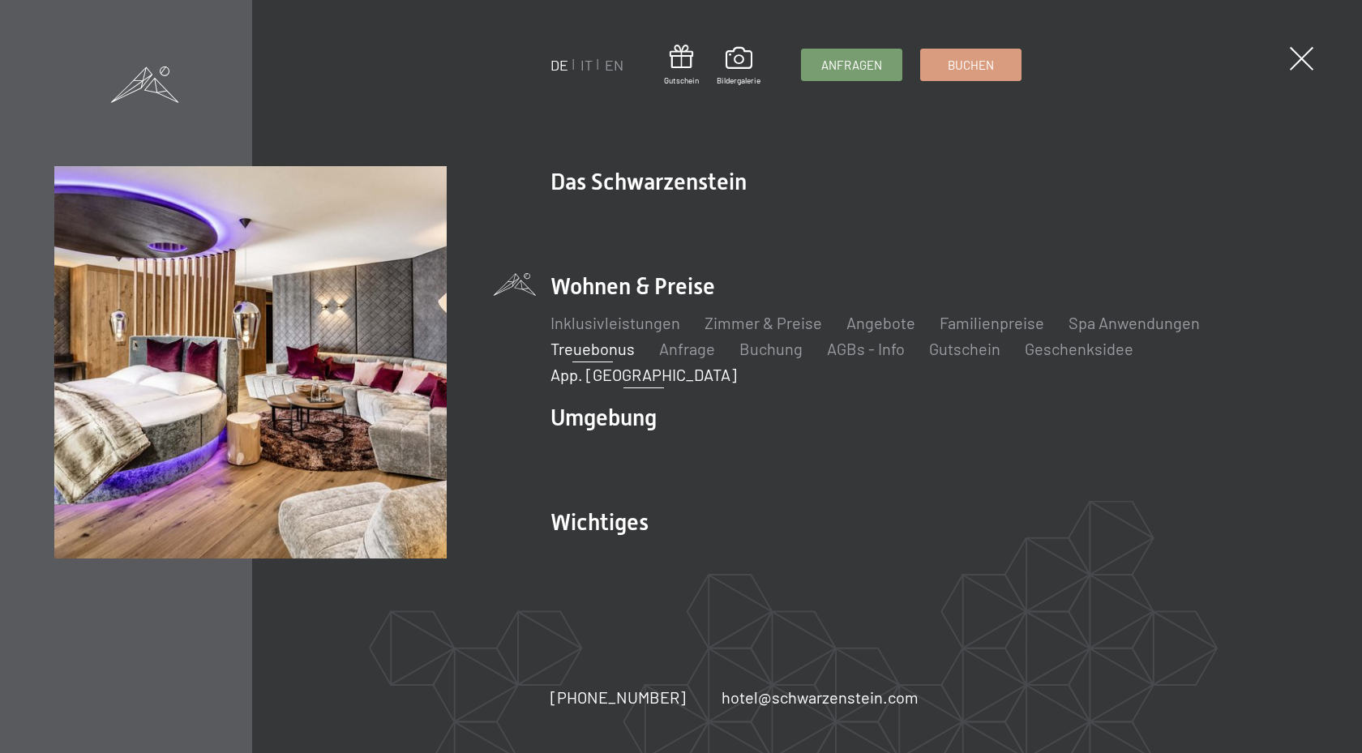
click at [737, 365] on link "App. [GEOGRAPHIC_DATA]" at bounding box center [644, 374] width 187 height 19
